Goal: Information Seeking & Learning: Learn about a topic

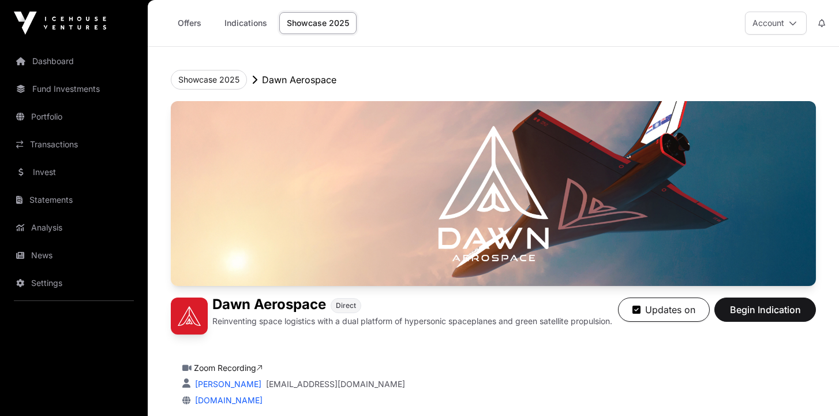
click at [196, 27] on link "Offers" at bounding box center [189, 23] width 46 height 22
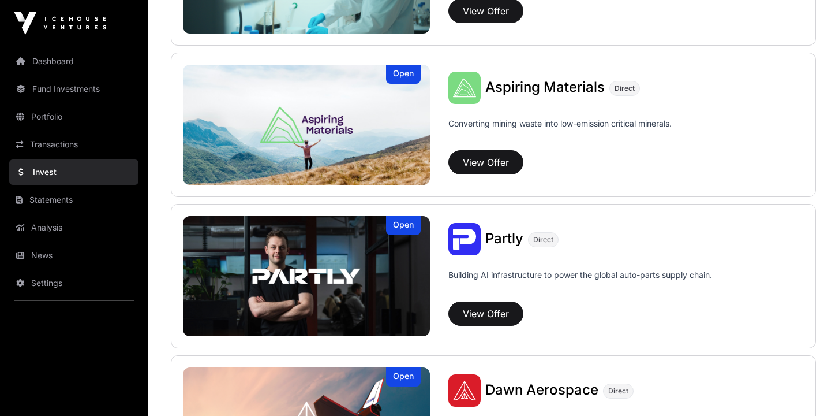
scroll to position [1003, 0]
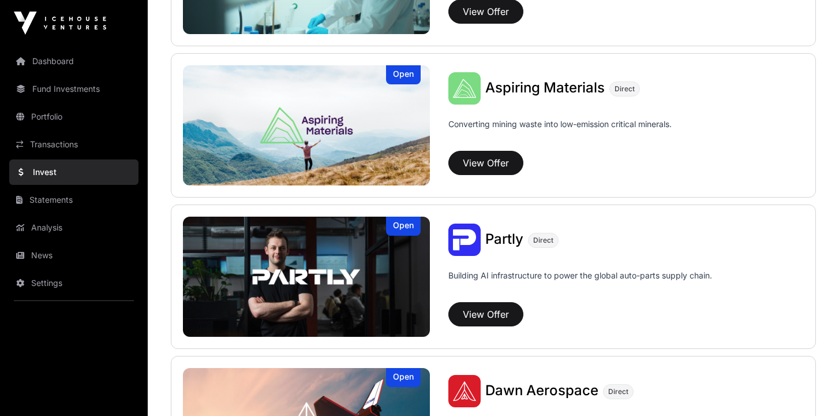
click at [393, 77] on div "Open" at bounding box center [403, 74] width 35 height 19
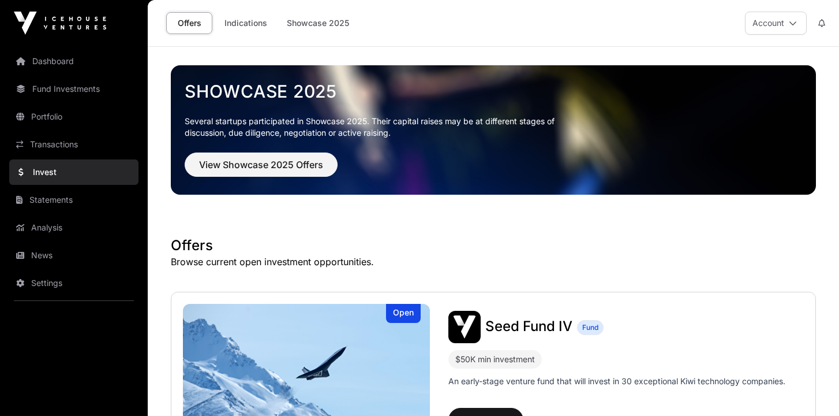
scroll to position [1003, 0]
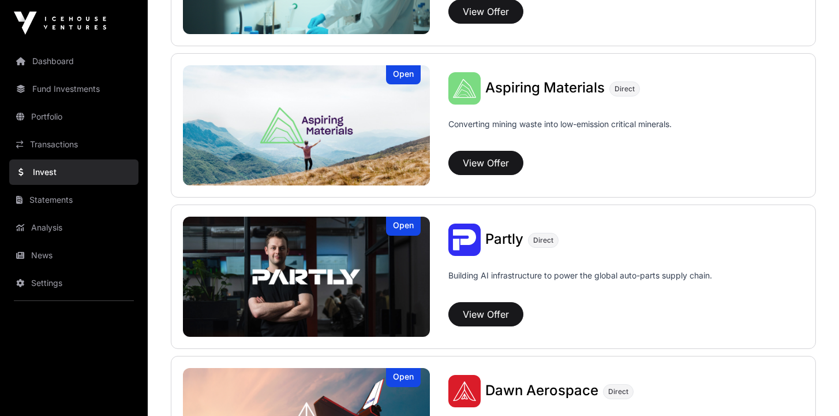
click at [319, 277] on img at bounding box center [306, 276] width 247 height 120
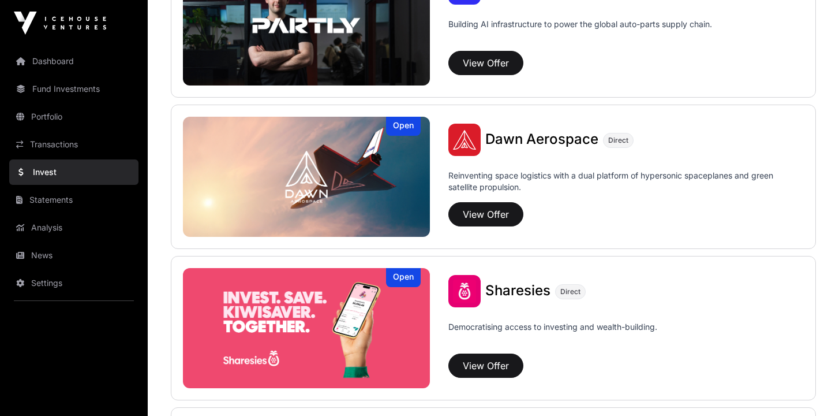
scroll to position [1265, 0]
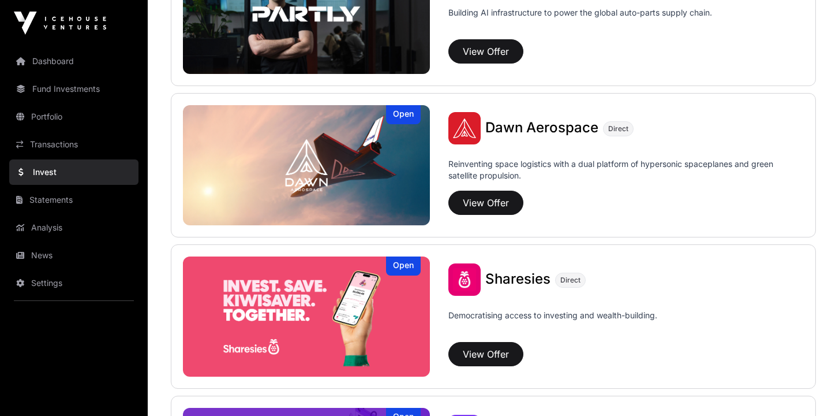
click at [325, 163] on img at bounding box center [306, 165] width 247 height 120
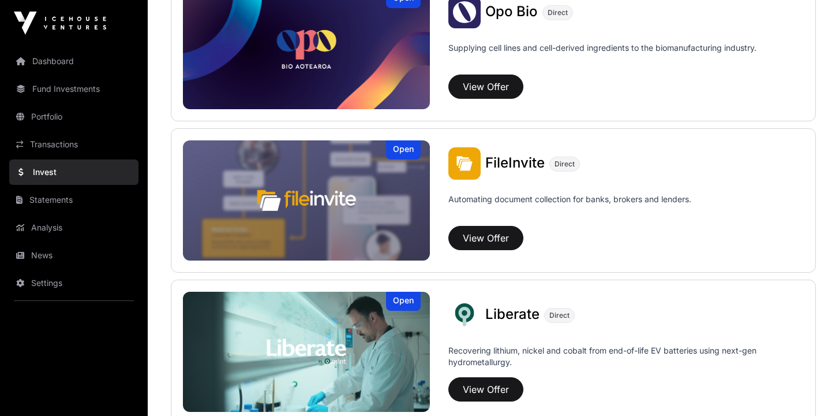
scroll to position [649, 0]
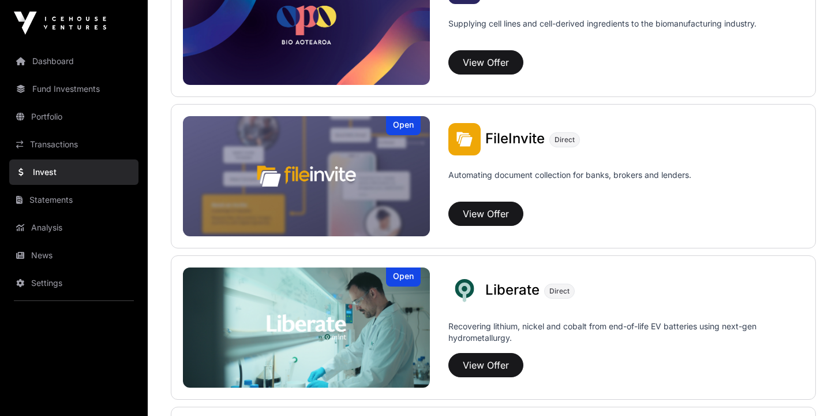
click at [54, 63] on link "Dashboard" at bounding box center [73, 60] width 129 height 25
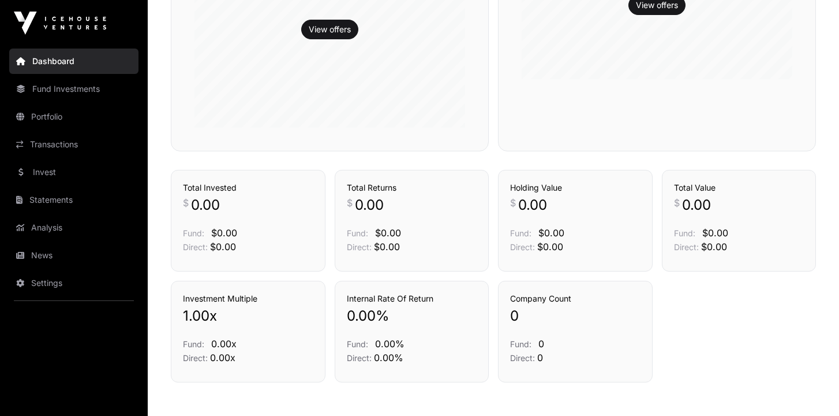
scroll to position [461, 0]
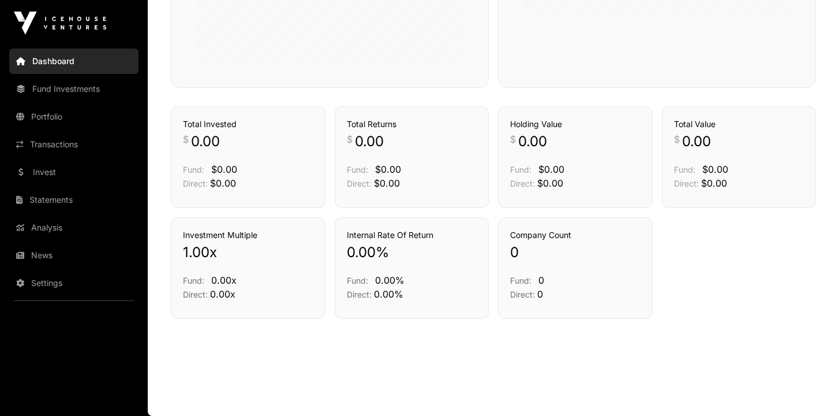
click at [62, 227] on link "Analysis" at bounding box center [73, 227] width 129 height 25
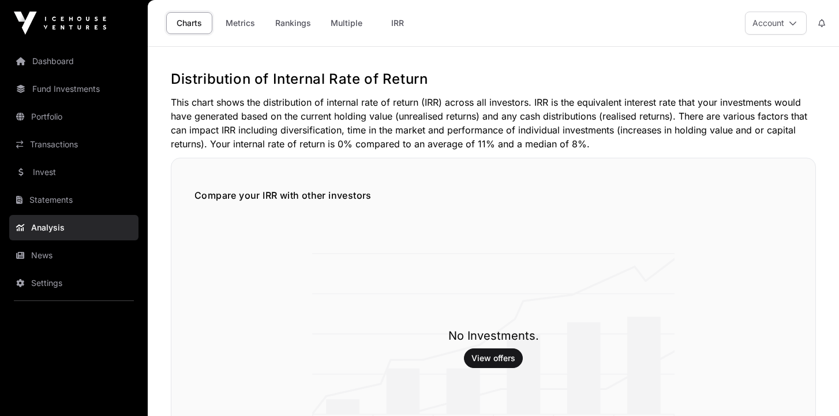
click at [238, 26] on link "Metrics" at bounding box center [240, 23] width 46 height 22
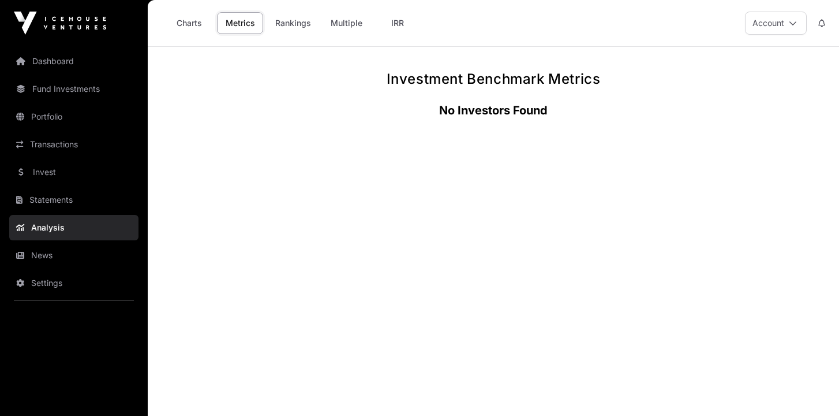
click at [288, 23] on link "Rankings" at bounding box center [293, 23] width 51 height 22
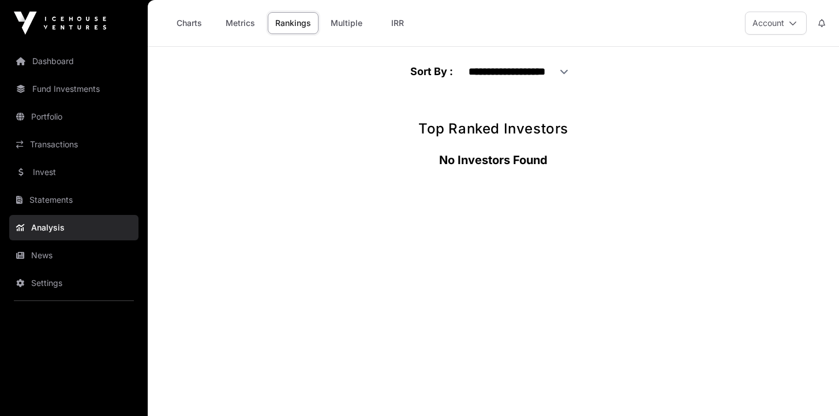
click at [334, 24] on link "Multiple" at bounding box center [346, 23] width 47 height 22
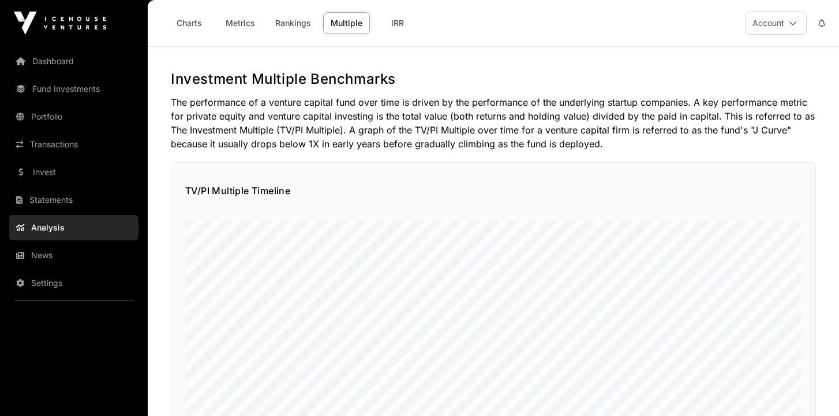
click at [403, 20] on link "IRR" at bounding box center [398, 23] width 46 height 22
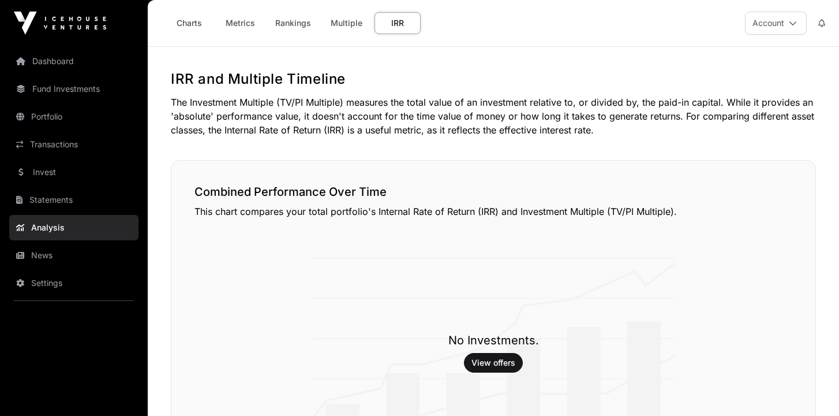
click at [54, 68] on link "Dashboard" at bounding box center [73, 60] width 129 height 25
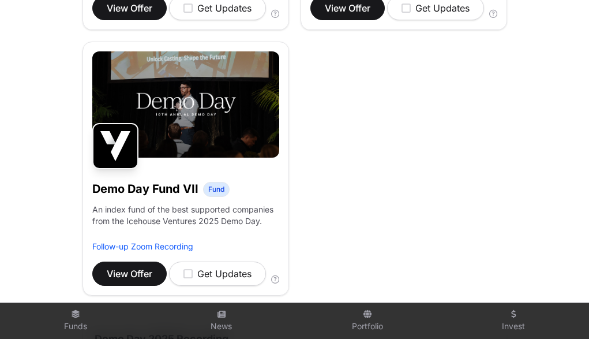
scroll to position [966, 0]
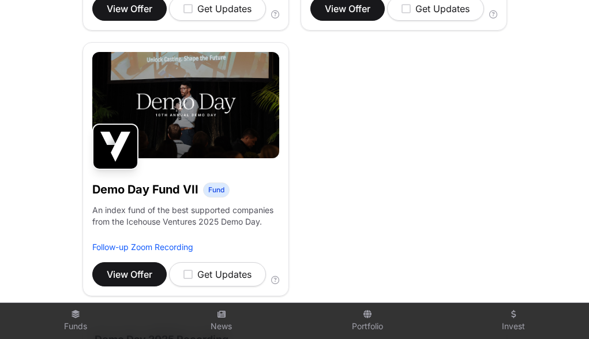
click at [201, 102] on img at bounding box center [185, 105] width 187 height 106
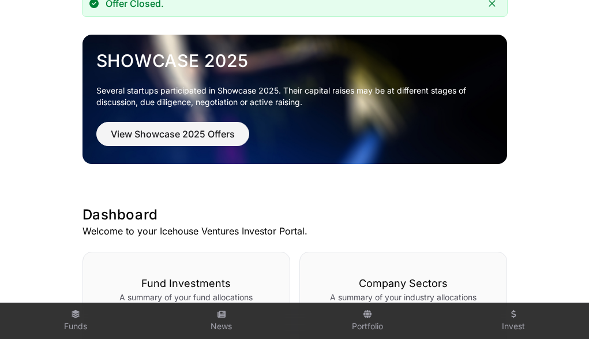
scroll to position [112, 0]
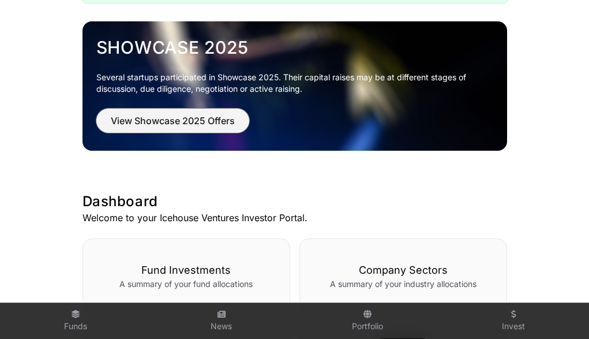
click at [190, 125] on span "View Showcase 2025 Offers" at bounding box center [173, 121] width 124 height 14
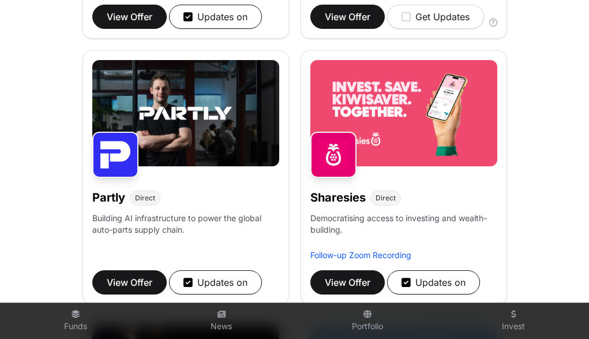
scroll to position [1013, 0]
